Goal: Find specific page/section: Find specific page/section

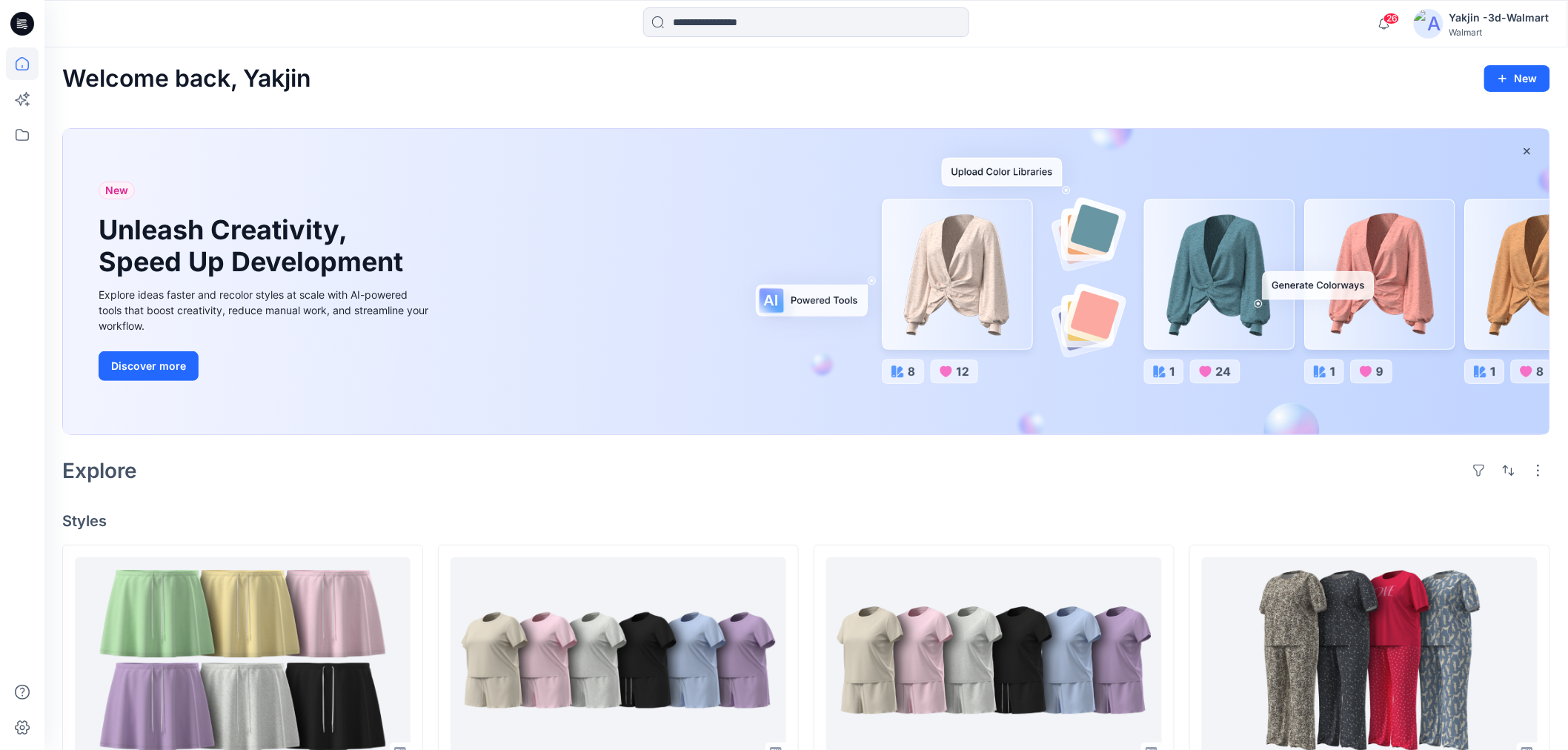
click at [27, 31] on icon at bounding box center [22, 24] width 24 height 24
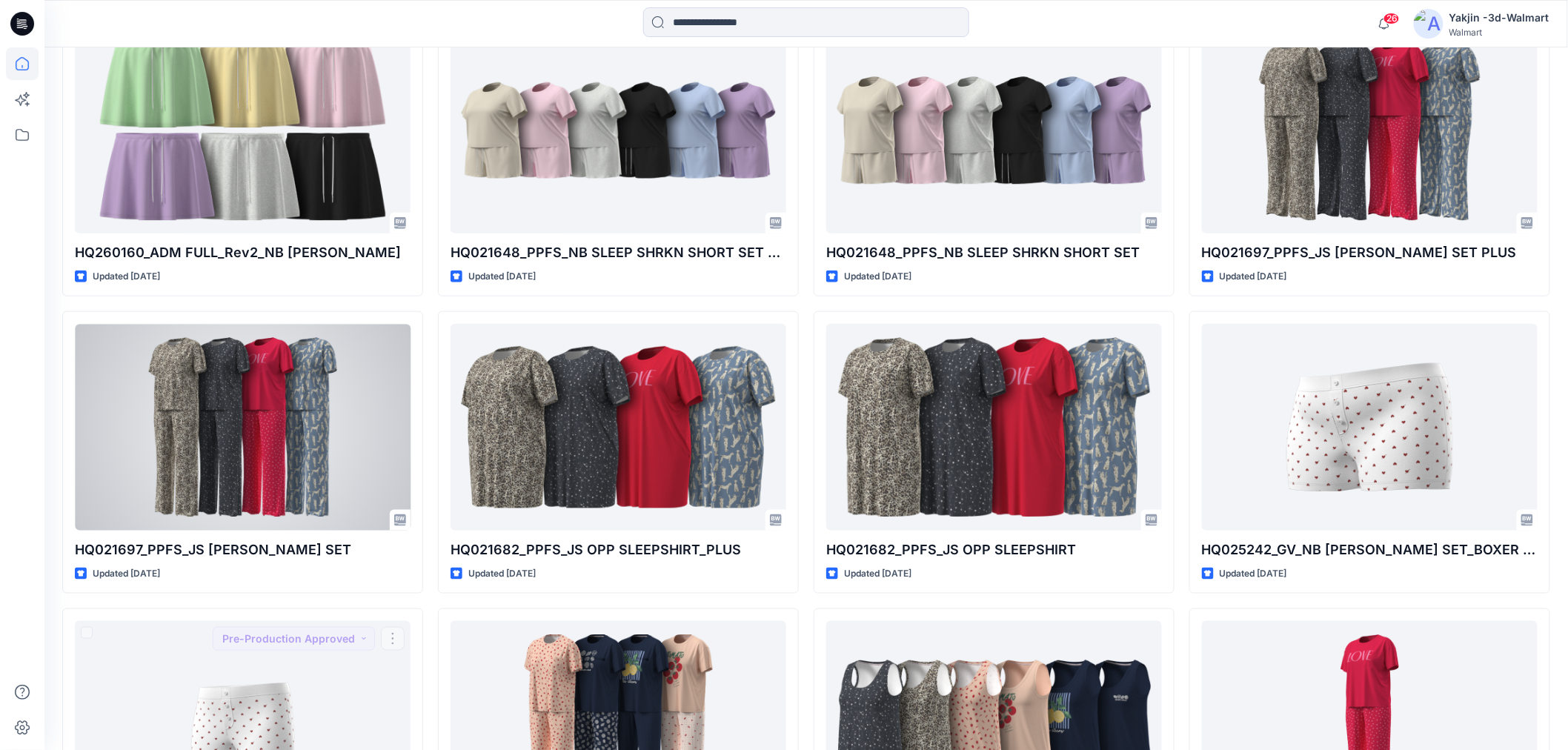
scroll to position [384, 0]
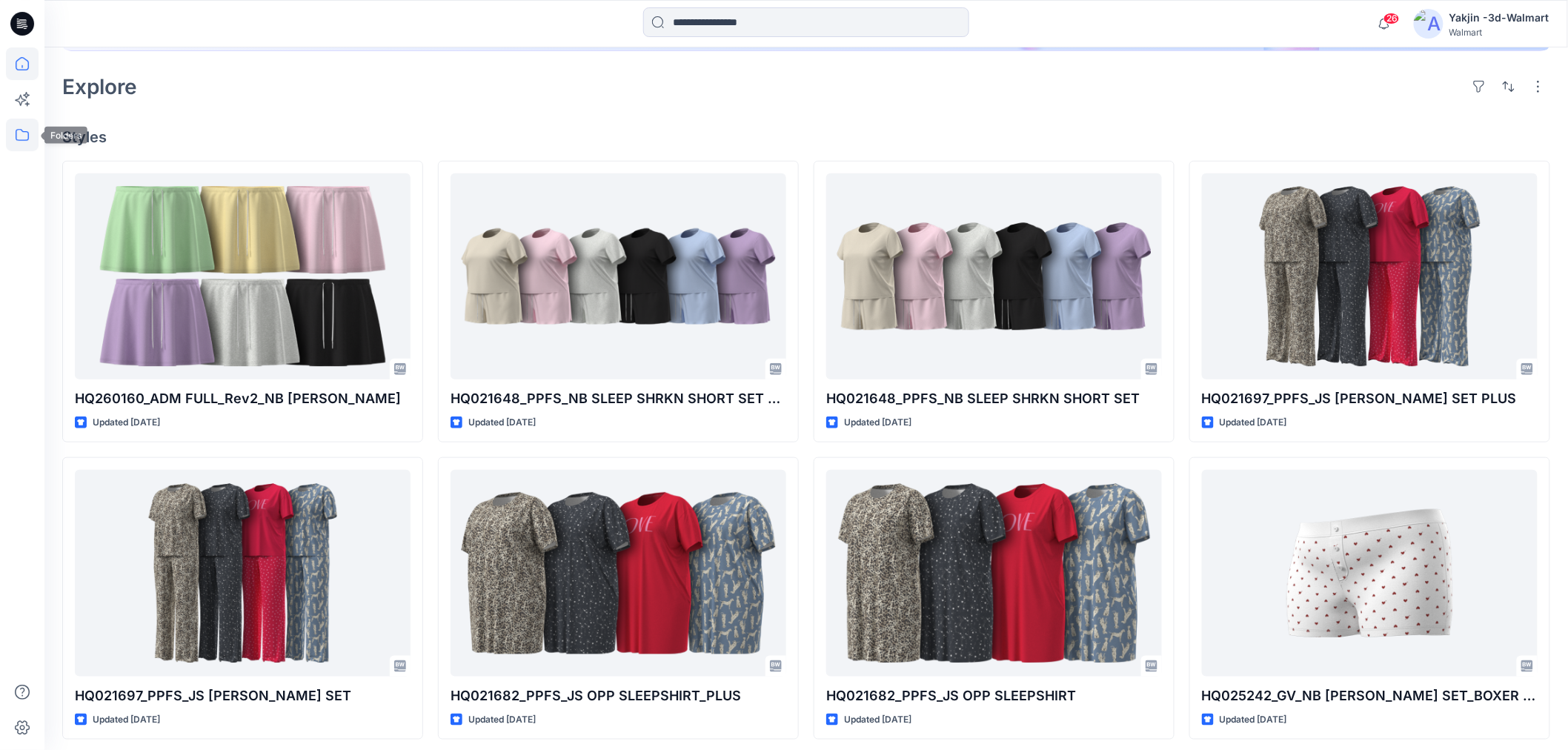
click at [30, 132] on icon at bounding box center [22, 135] width 32 height 32
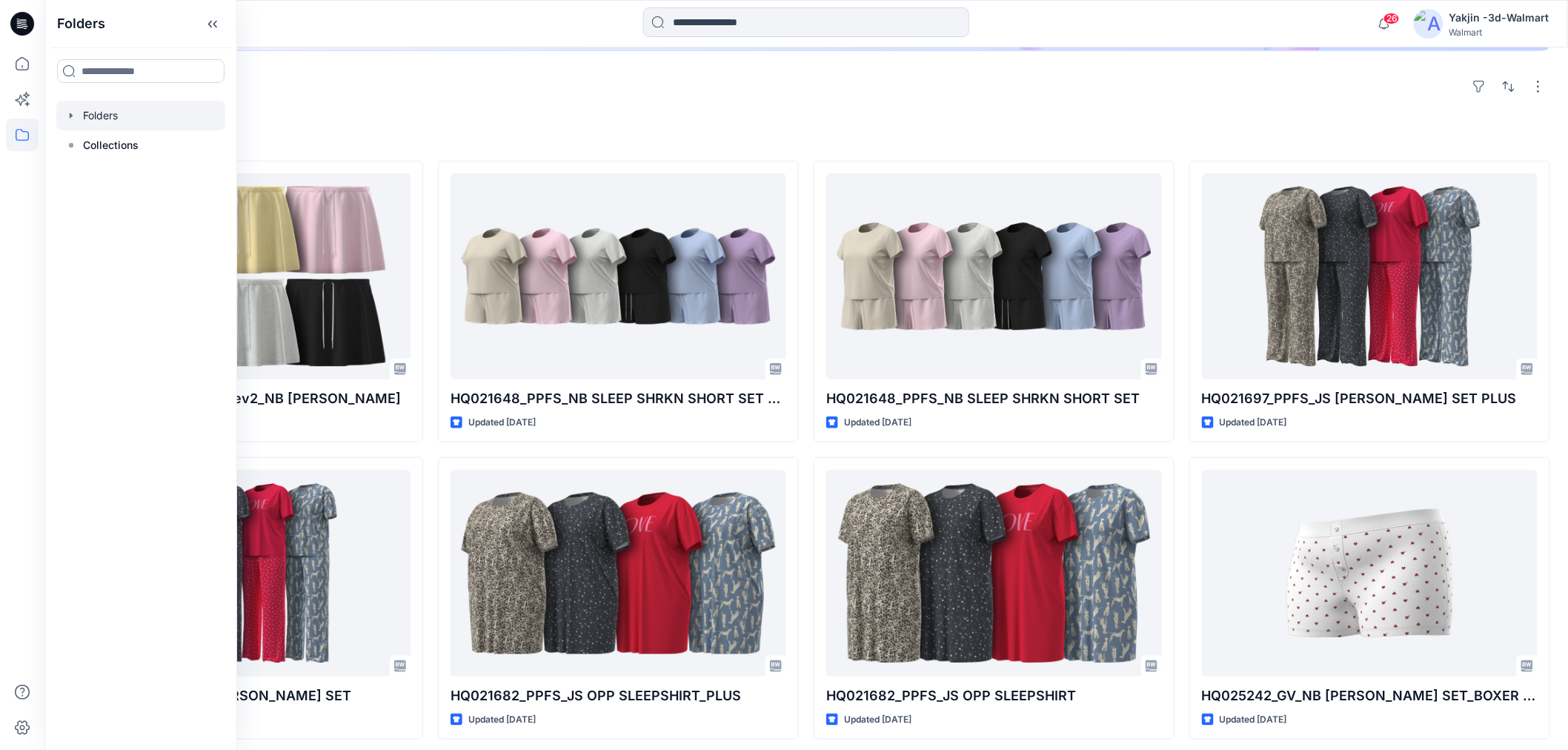
click at [117, 114] on div at bounding box center [140, 115] width 169 height 30
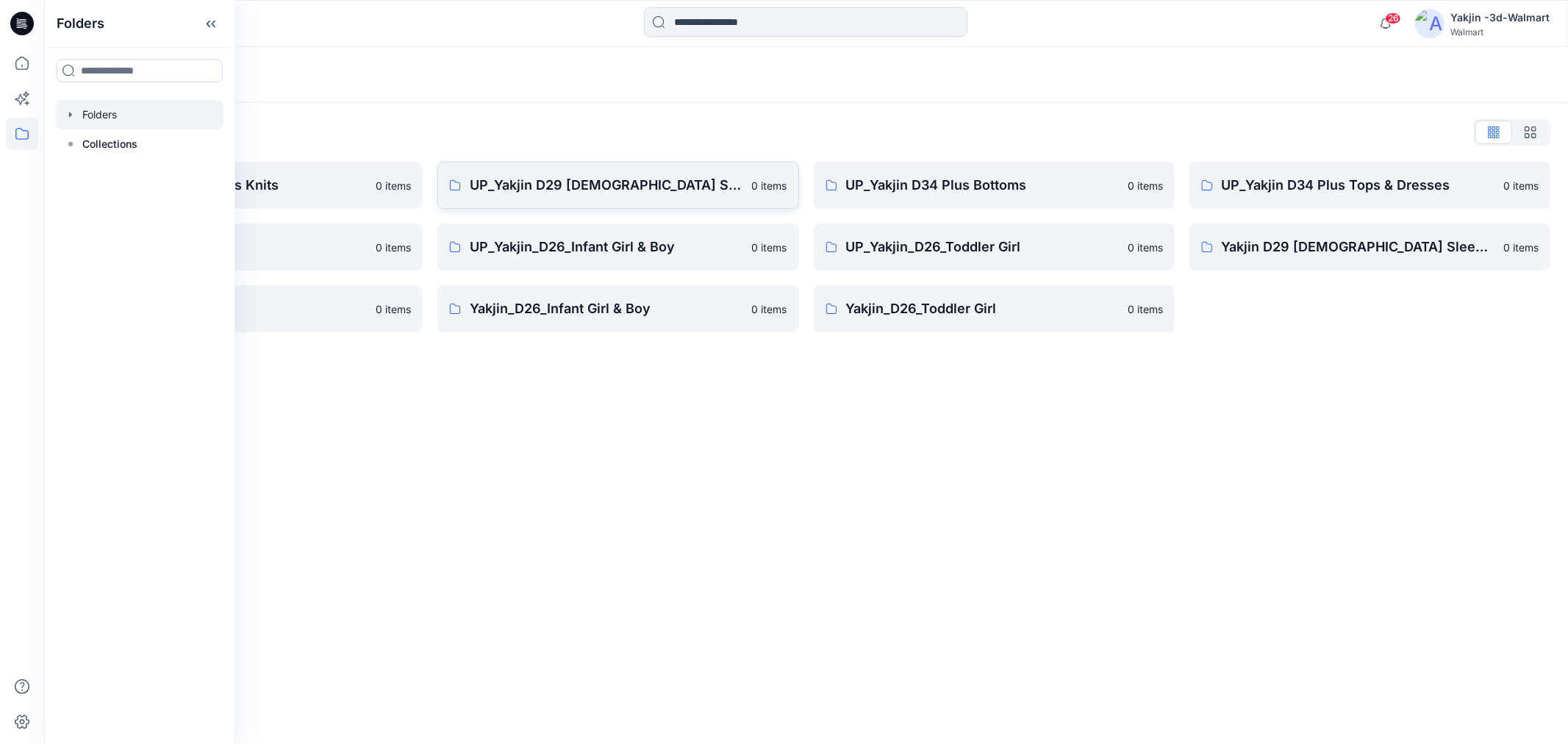
click at [554, 194] on p "UP_Yakjin D29 [DEMOGRAPHIC_DATA] Sleep" at bounding box center [605, 185] width 273 height 20
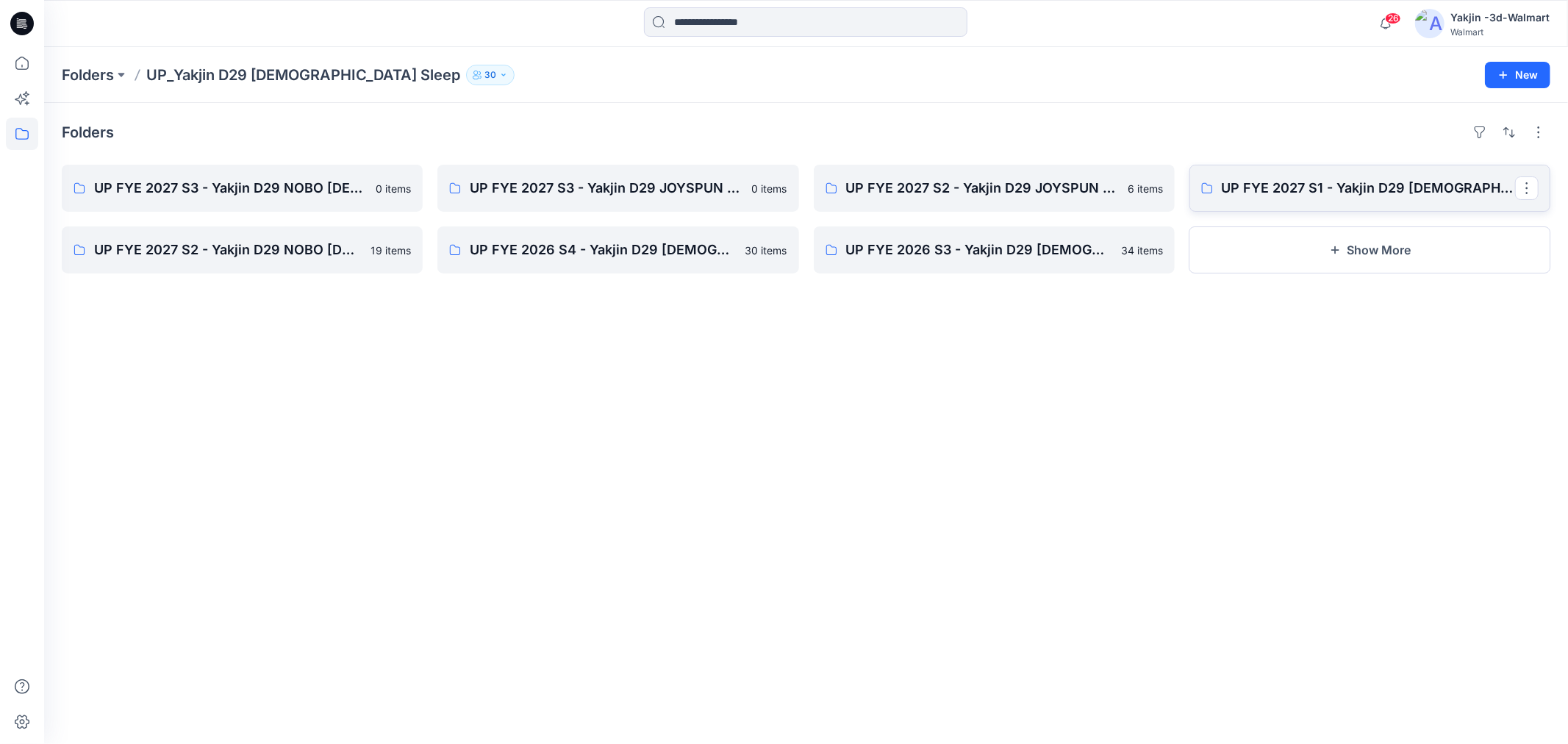
click at [1255, 176] on link "UP FYE 2027 S1 - Yakjin D29 [DEMOGRAPHIC_DATA] Sleepwear" at bounding box center [1370, 188] width 361 height 47
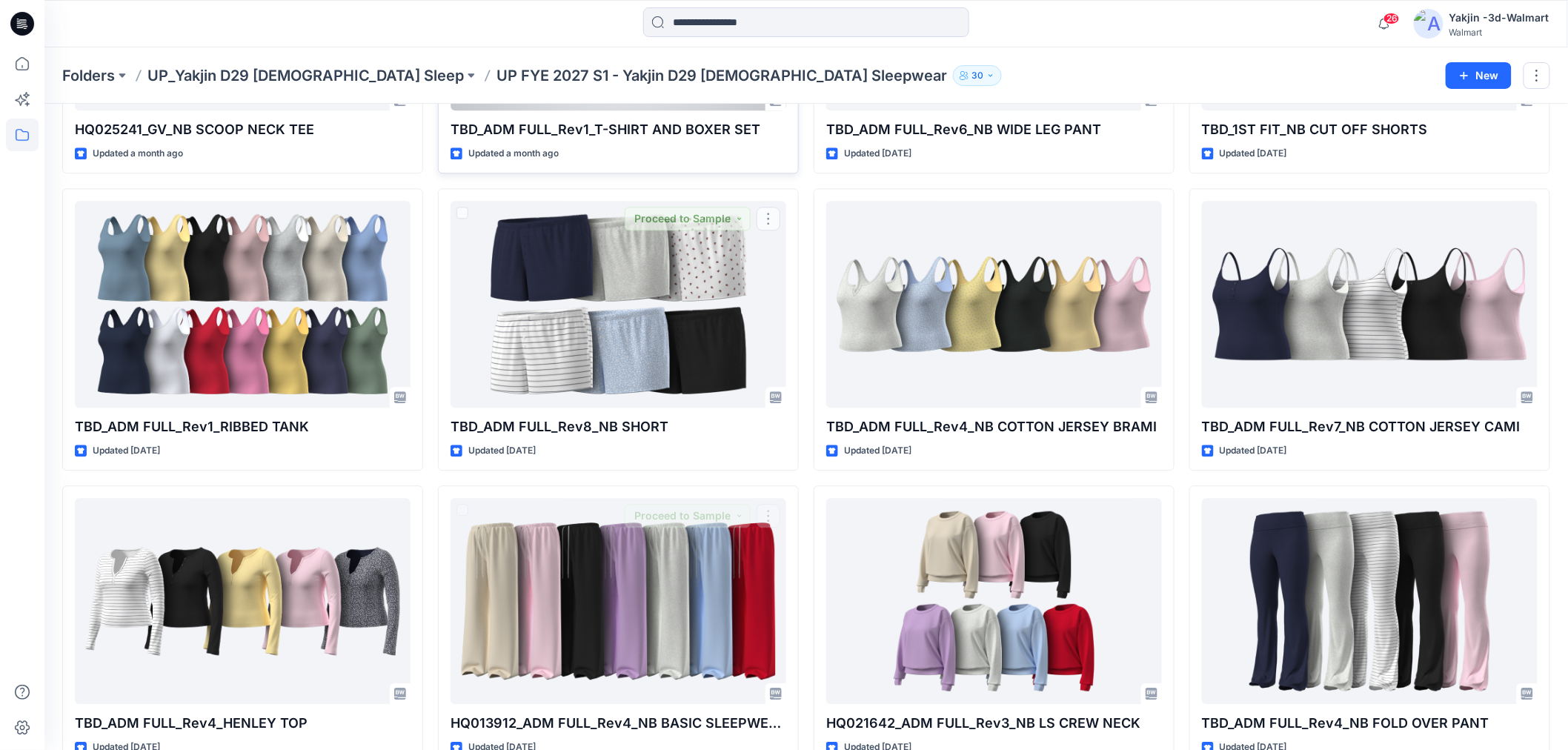
scroll to position [1317, 0]
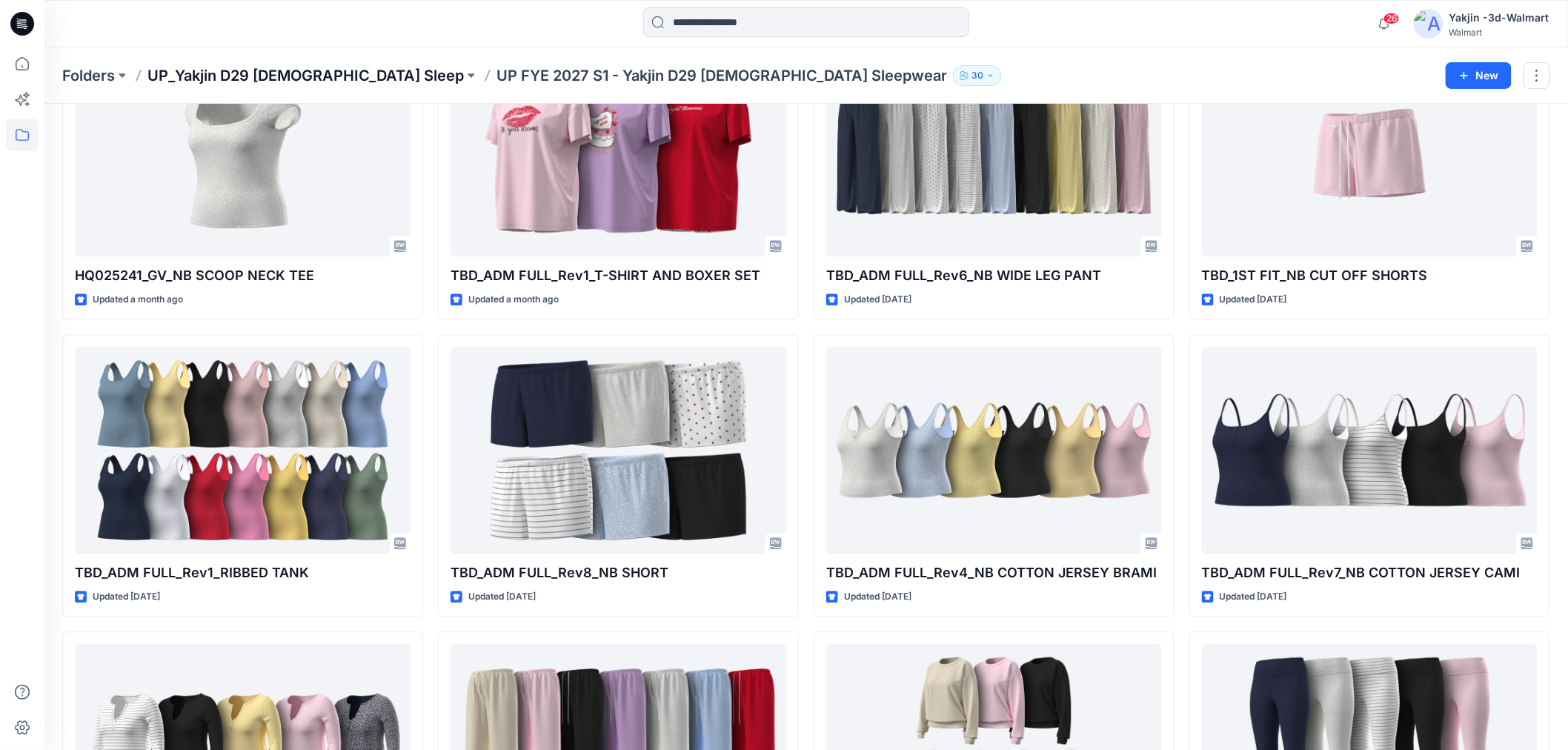
click at [276, 67] on p "UP_Yakjin D29 [DEMOGRAPHIC_DATA] Sleep" at bounding box center [305, 76] width 316 height 20
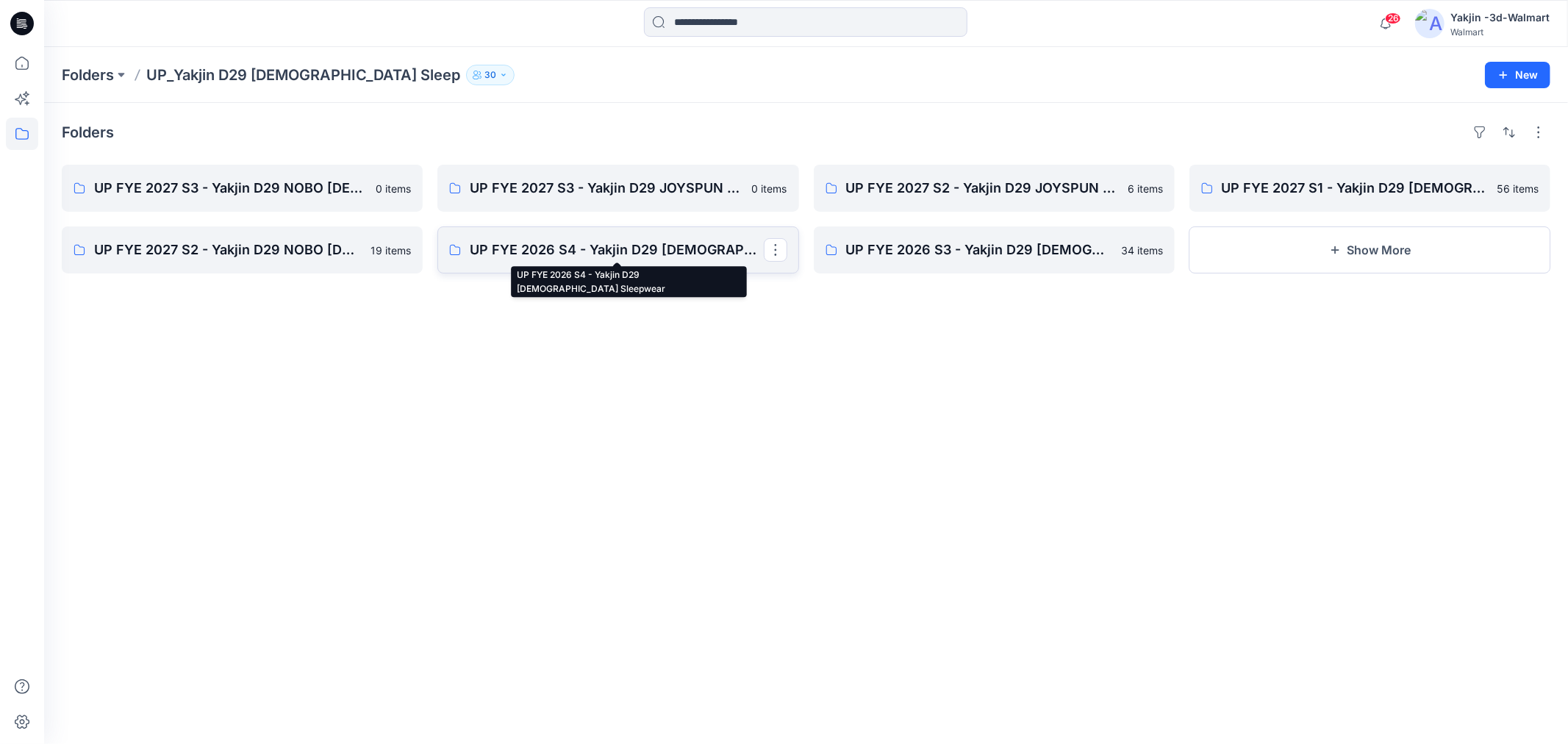
click at [561, 253] on p "UP FYE 2026 S4 - Yakjin D29 [DEMOGRAPHIC_DATA] Sleepwear" at bounding box center [616, 250] width 293 height 20
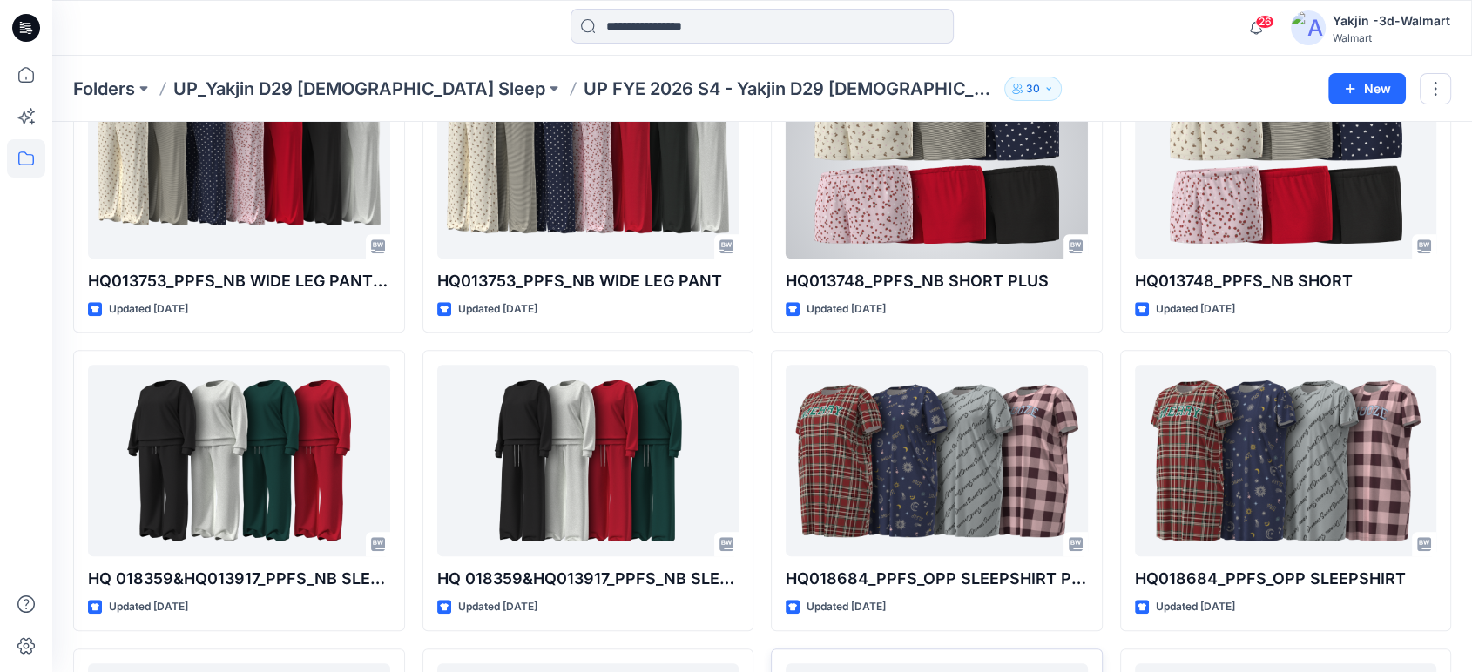
scroll to position [1136, 0]
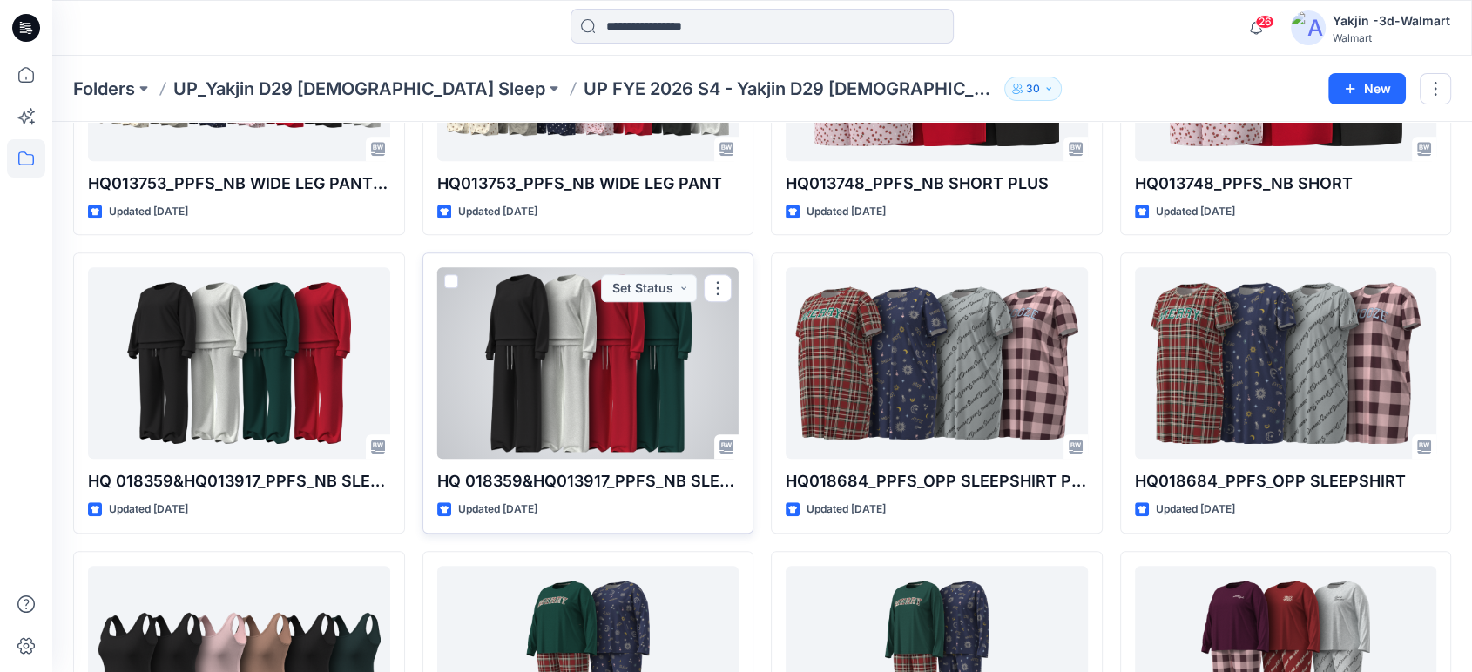
click at [543, 350] on div at bounding box center [588, 363] width 302 height 192
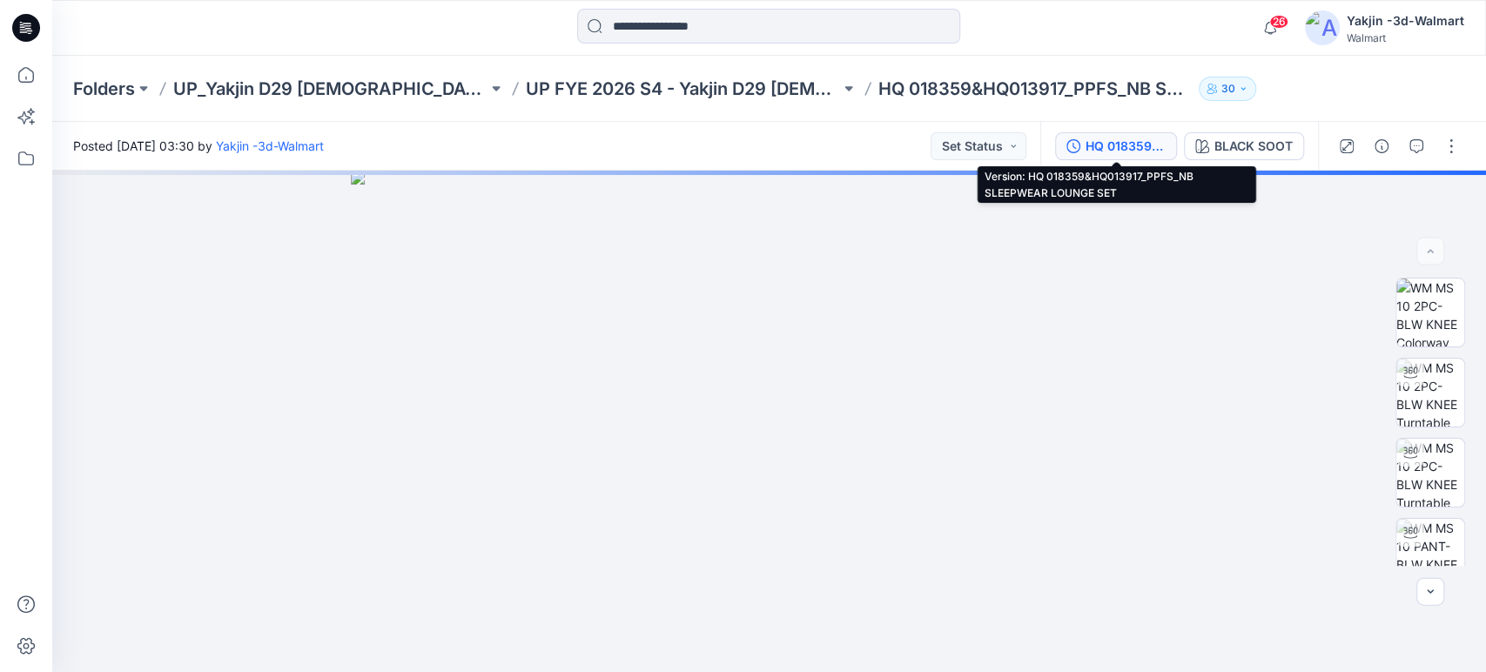
click at [1124, 153] on div "HQ 018359&HQ013917_PPFS_NB SLEEPWEAR LOUNGE SET" at bounding box center [1126, 146] width 80 height 19
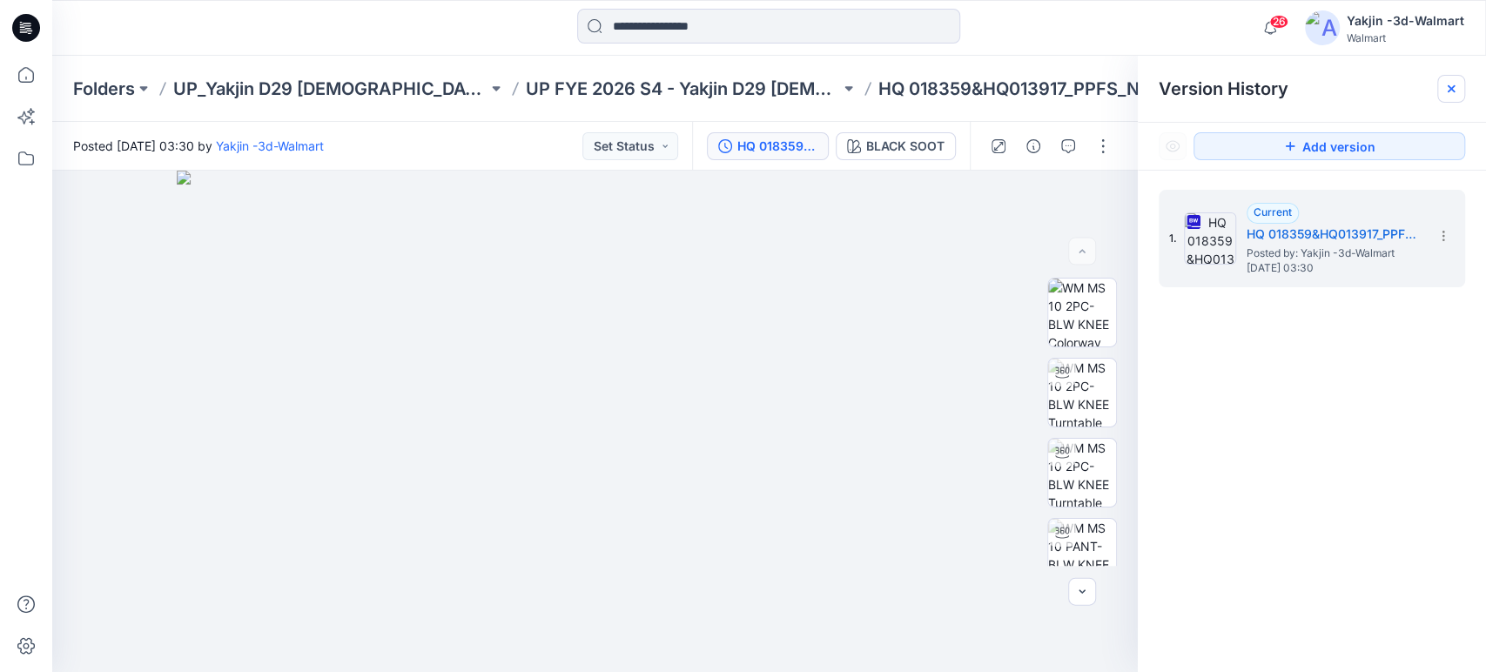
click at [1449, 76] on div at bounding box center [1452, 89] width 28 height 28
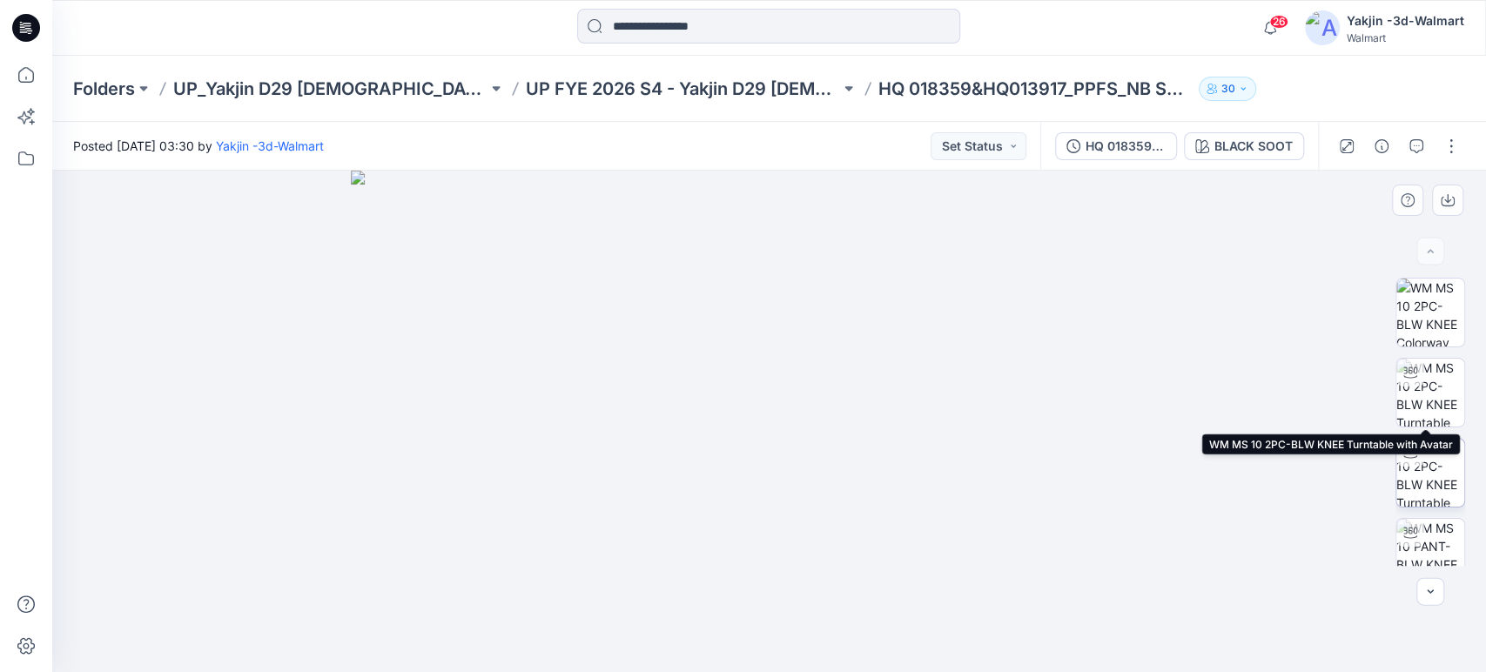
scroll to position [193, 0]
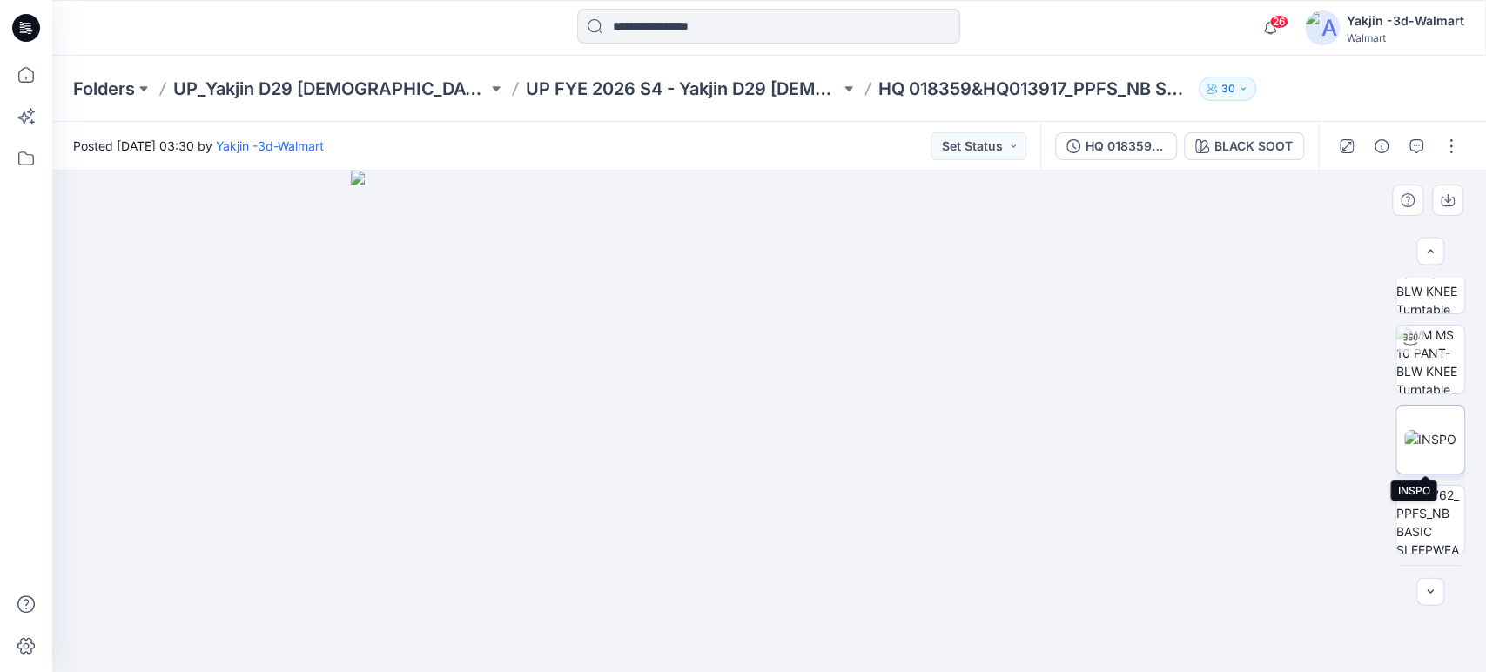
click at [1425, 441] on img at bounding box center [1431, 439] width 52 height 18
click at [1446, 201] on icon "button" at bounding box center [1448, 198] width 7 height 9
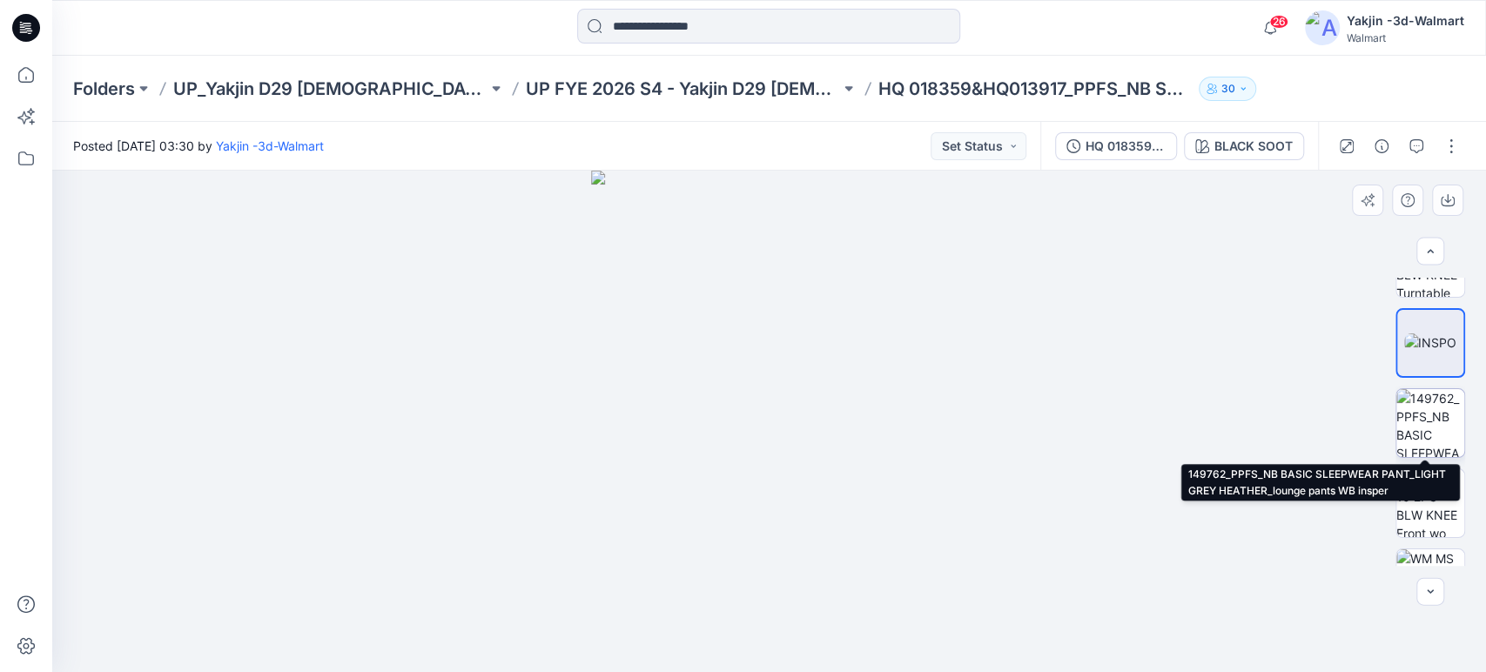
click at [1428, 415] on img at bounding box center [1431, 423] width 68 height 68
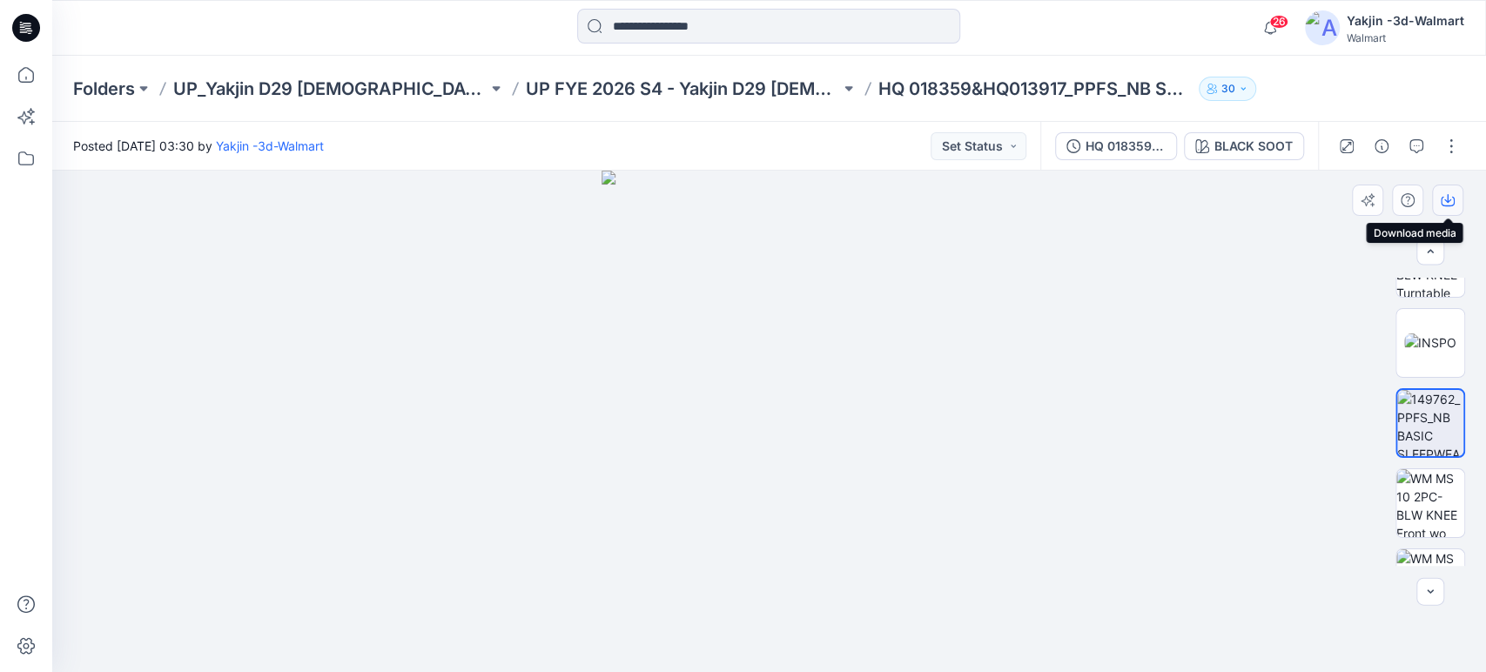
click at [1453, 206] on icon "button" at bounding box center [1448, 200] width 14 height 14
